Goal: Check status: Check status

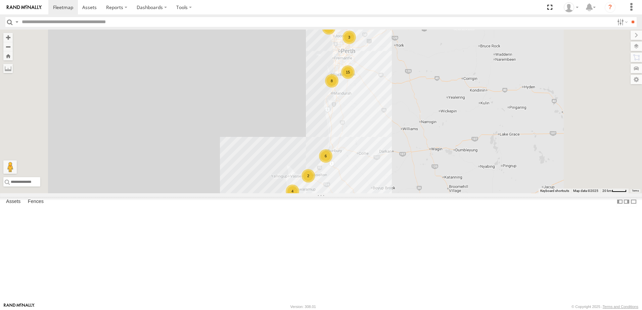
click at [0, 0] on span at bounding box center [0, 0] width 0 height 0
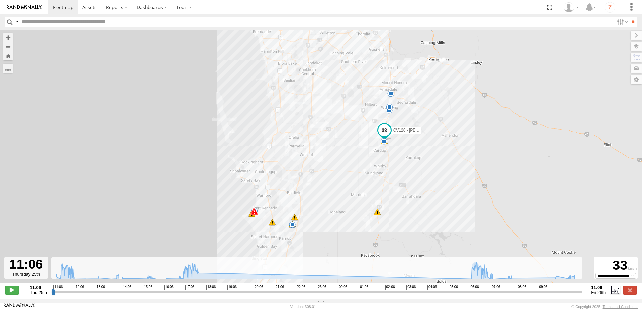
click at [471, 294] on input "range" at bounding box center [316, 292] width 531 height 6
click at [12, 293] on span at bounding box center [11, 290] width 13 height 9
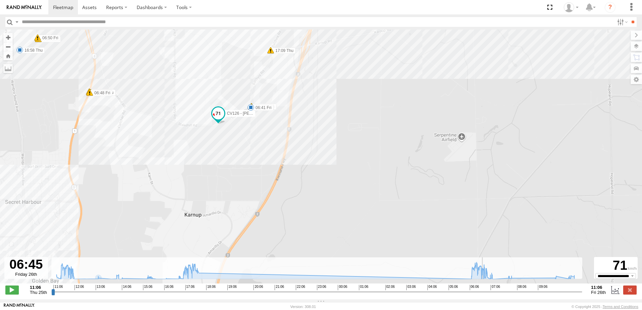
drag, startPoint x: 291, startPoint y: 227, endPoint x: 383, endPoint y: 96, distance: 160.7
click at [383, 96] on div "CV126 - [PERSON_NAME] 13:01 Thu 14:06 Thu 15:15 Thu 08:04 Fri 11:07 Thu 17:33 T…" at bounding box center [321, 160] width 642 height 261
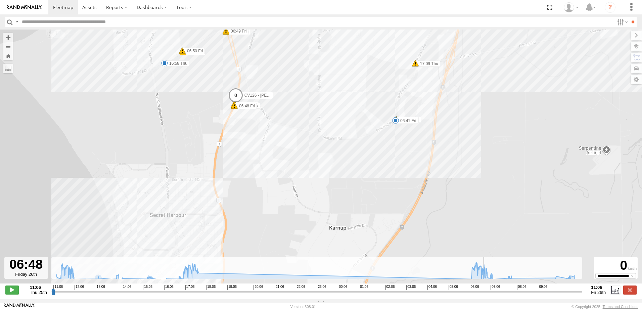
drag, startPoint x: 196, startPoint y: 224, endPoint x: 353, endPoint y: 245, distance: 157.8
click at [342, 237] on div "CV126 - [PERSON_NAME] 13:01 Thu 14:06 Thu 15:15 Thu 08:04 Fri 11:07 Thu 17:33 T…" at bounding box center [321, 160] width 642 height 261
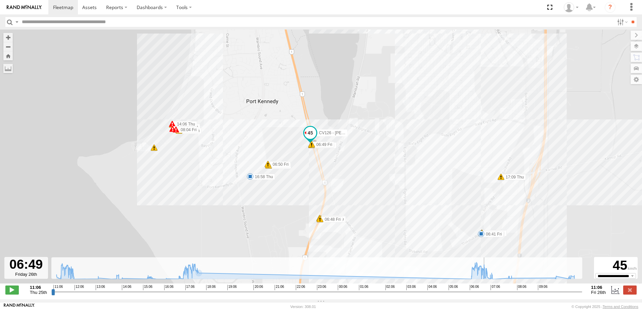
drag, startPoint x: 246, startPoint y: 260, endPoint x: 318, endPoint y: 311, distance: 88.3
click at [318, 310] on html at bounding box center [321, 155] width 642 height 310
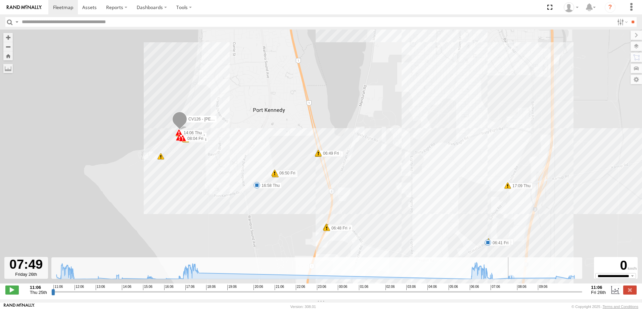
drag, startPoint x: 497, startPoint y: 295, endPoint x: 508, endPoint y: 296, distance: 10.9
click at [508, 295] on input "range" at bounding box center [316, 292] width 531 height 6
drag, startPoint x: 510, startPoint y: 297, endPoint x: 555, endPoint y: 299, distance: 45.7
click at [555, 295] on input "range" at bounding box center [316, 292] width 531 height 6
drag, startPoint x: 560, startPoint y: 297, endPoint x: 570, endPoint y: 298, distance: 9.8
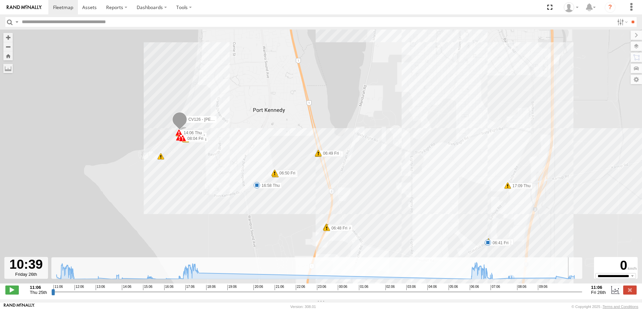
click at [570, 295] on input "range" at bounding box center [316, 292] width 531 height 6
click at [67, 8] on span at bounding box center [63, 7] width 20 height 6
type input "**********"
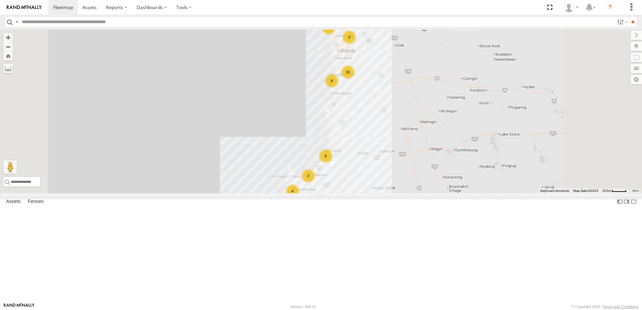
scroll to position [336, 0]
click at [0, 0] on span at bounding box center [0, 0] width 0 height 0
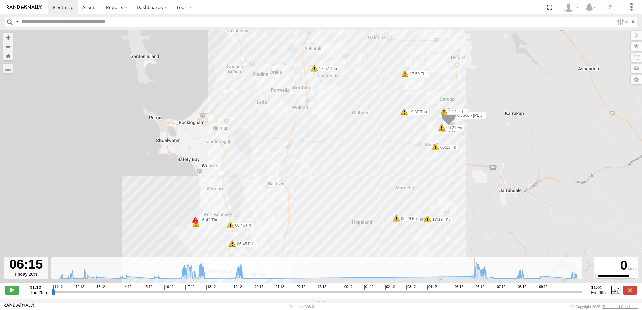
click at [474, 294] on input "range" at bounding box center [316, 292] width 531 height 6
click at [13, 294] on span at bounding box center [11, 290] width 13 height 9
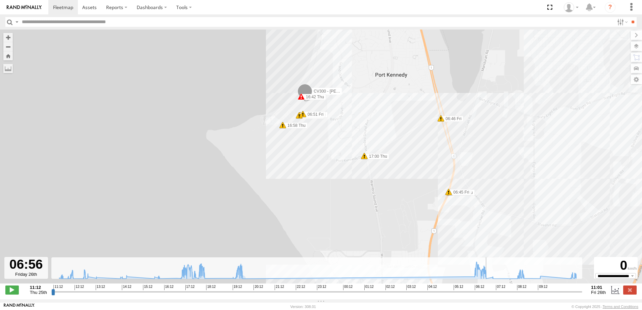
click at [516, 295] on input "range" at bounding box center [316, 292] width 531 height 6
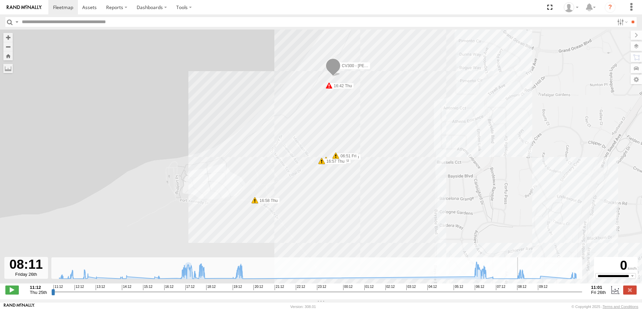
click at [517, 295] on input "range" at bounding box center [316, 292] width 531 height 6
type input "**********"
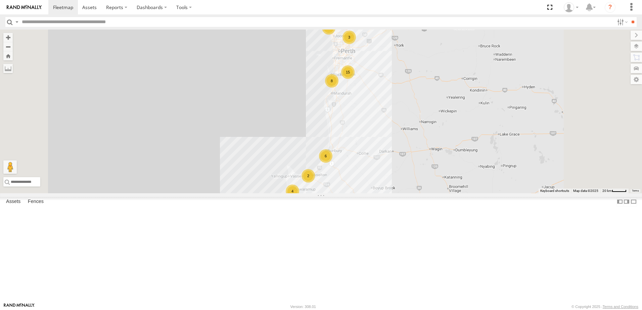
scroll to position [134, 0]
click at [0, 0] on span at bounding box center [0, 0] width 0 height 0
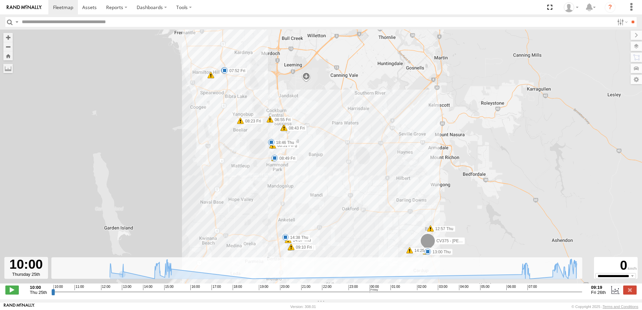
click at [520, 293] on input "range" at bounding box center [316, 292] width 531 height 6
click at [13, 289] on span at bounding box center [11, 290] width 13 height 9
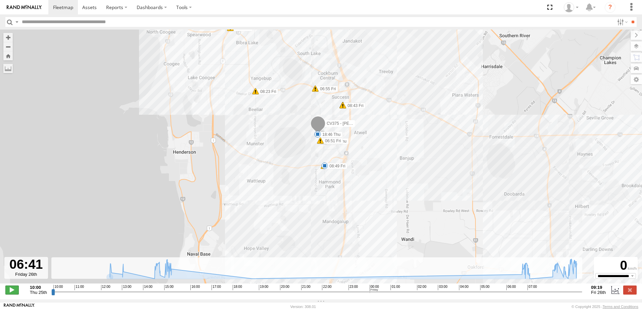
click at [12, 292] on span at bounding box center [11, 290] width 13 height 9
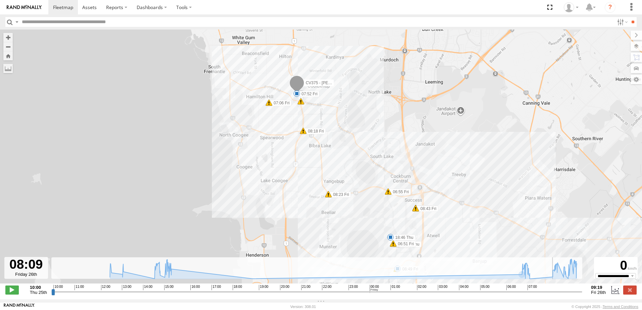
drag, startPoint x: 554, startPoint y: 295, endPoint x: 549, endPoint y: 292, distance: 5.7
click at [554, 295] on input "range" at bounding box center [316, 292] width 531 height 6
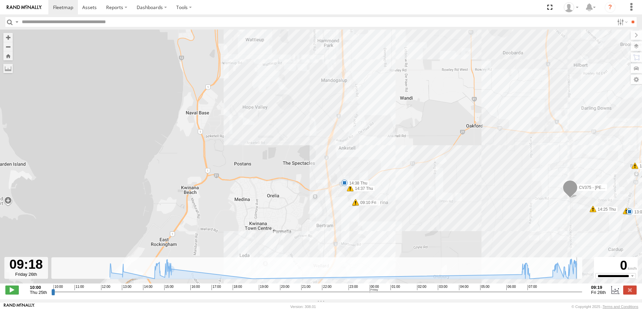
type input "**********"
click at [63, 7] on span at bounding box center [63, 7] width 20 height 6
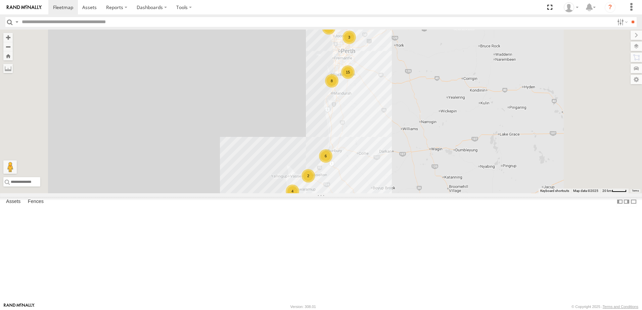
scroll to position [235, 0]
click at [0, 0] on span at bounding box center [0, 0] width 0 height 0
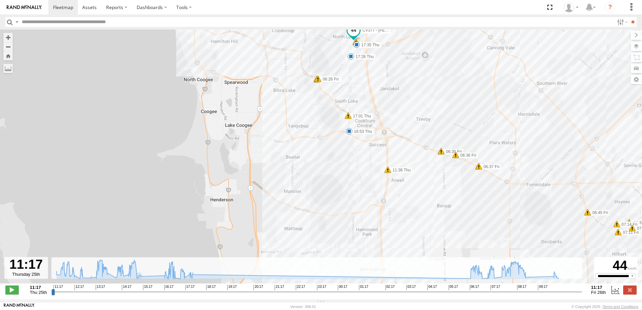
click at [469, 293] on input "range" at bounding box center [316, 292] width 531 height 6
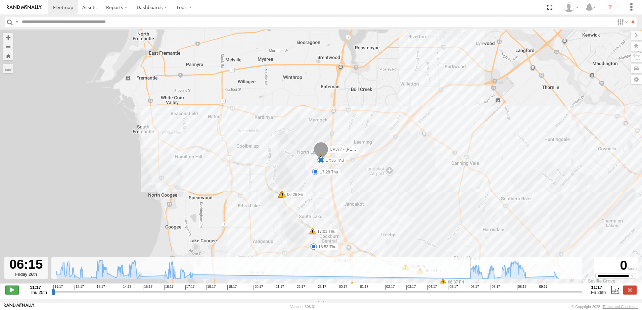
click at [11, 291] on span at bounding box center [11, 290] width 13 height 9
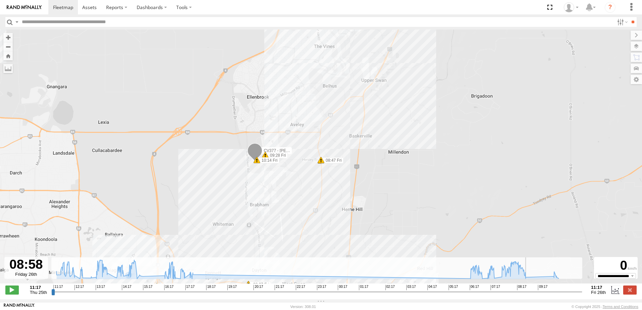
click at [273, 168] on div "CV377 - Joel Mcsherry 09:28 Fri 10:14 Fri 11:19 Thu 12:07 Thu 16:20 Thu 16:53 T…" at bounding box center [321, 160] width 642 height 261
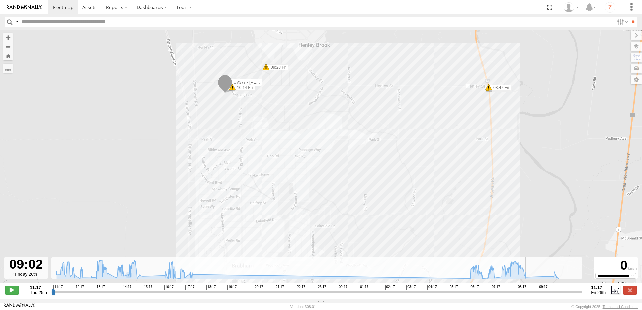
click at [287, 97] on div "CV377 - Joel Mcsherry 09:28 Fri 10:14 Fri 11:19 Thu 12:07 Thu 16:20 Thu 16:53 T…" at bounding box center [321, 160] width 642 height 261
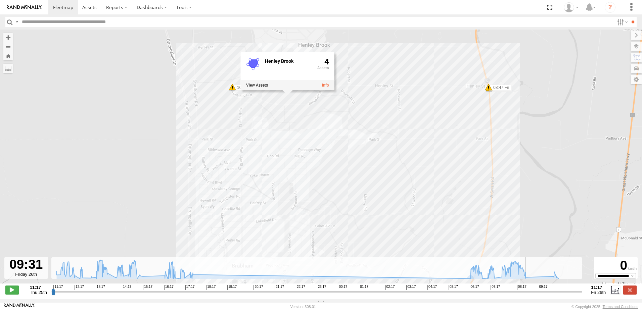
click at [553, 295] on input "range" at bounding box center [316, 292] width 531 height 6
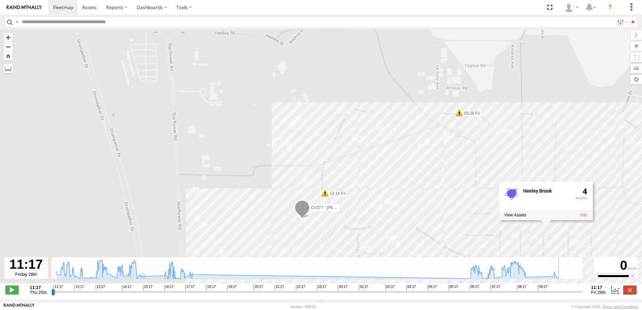
type input "**********"
